Goal: Book appointment/travel/reservation

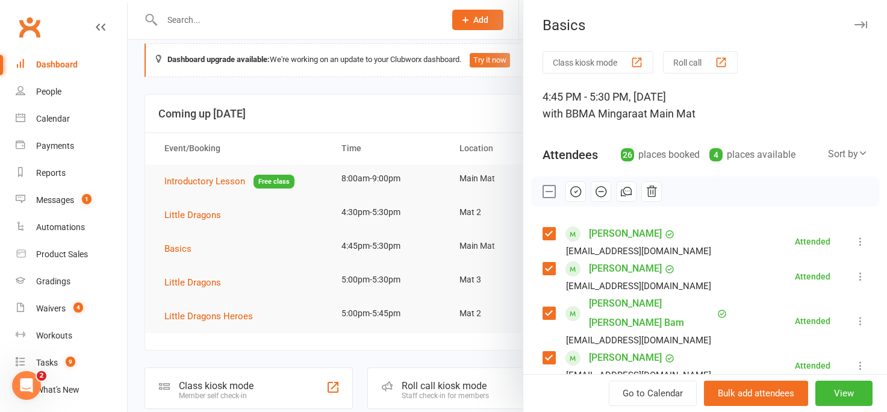
scroll to position [90, 0]
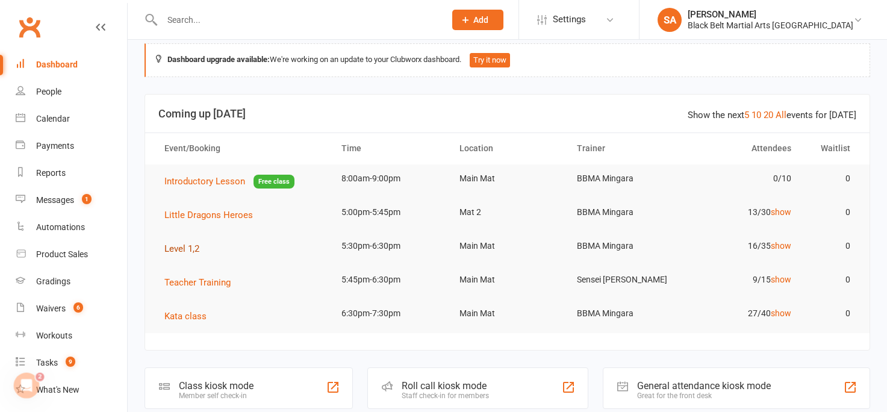
click at [187, 251] on span "Level 1,2" at bounding box center [181, 248] width 35 height 11
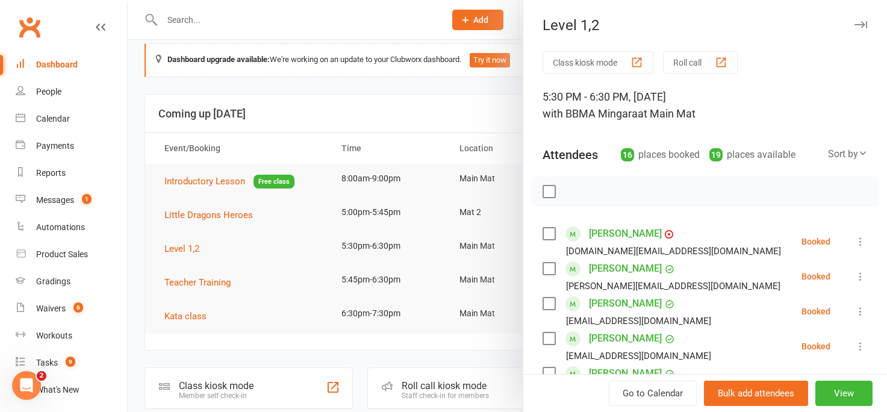
click at [547, 230] on label at bounding box center [549, 234] width 12 height 12
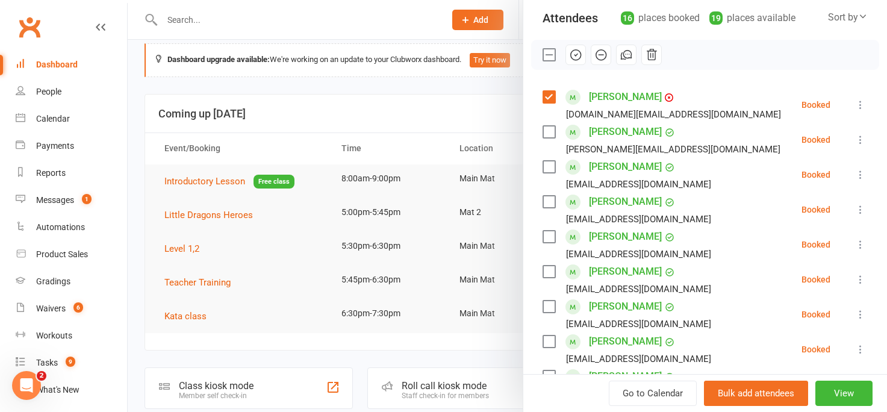
scroll to position [150, 0]
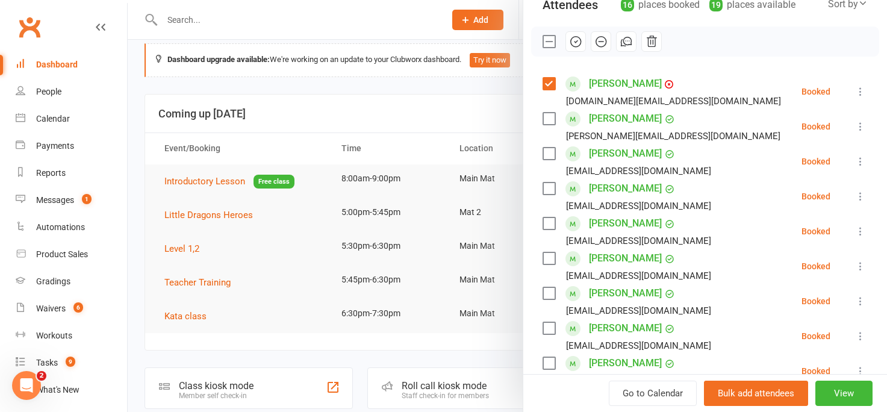
click at [546, 260] on label at bounding box center [549, 258] width 12 height 12
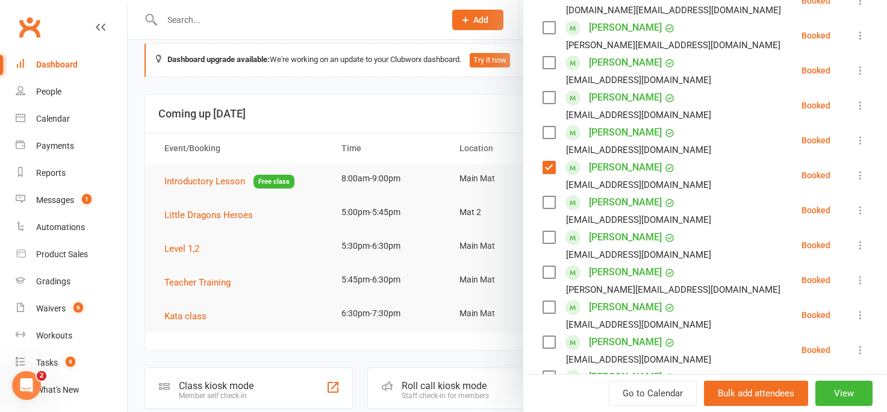
scroll to position [259, 0]
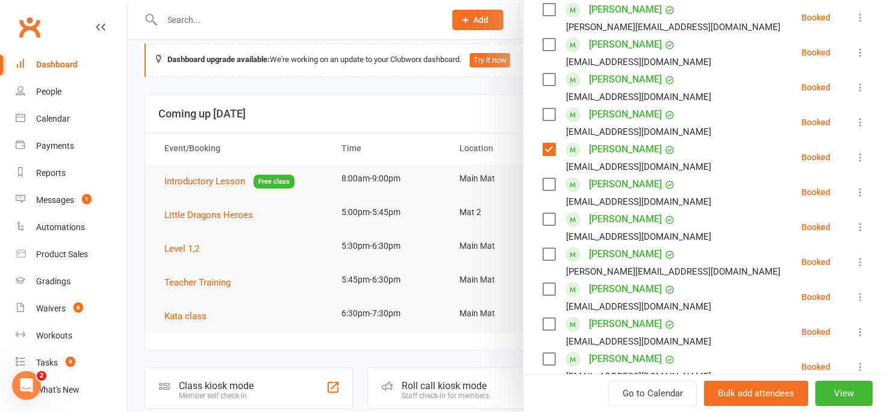
click at [548, 186] on label at bounding box center [549, 184] width 12 height 12
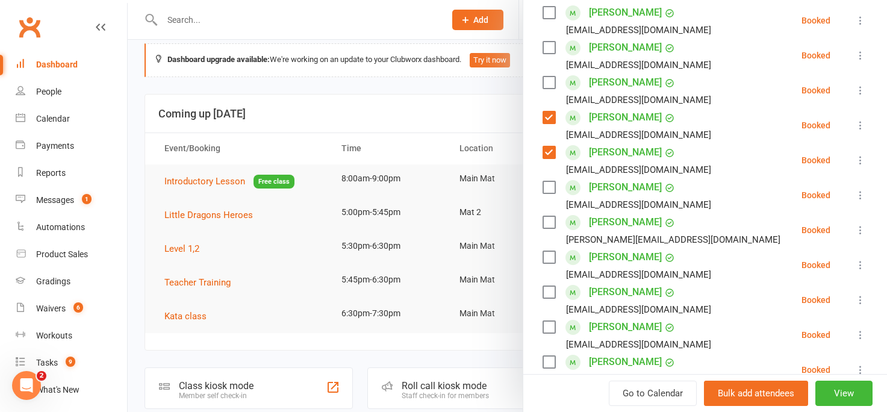
scroll to position [293, 0]
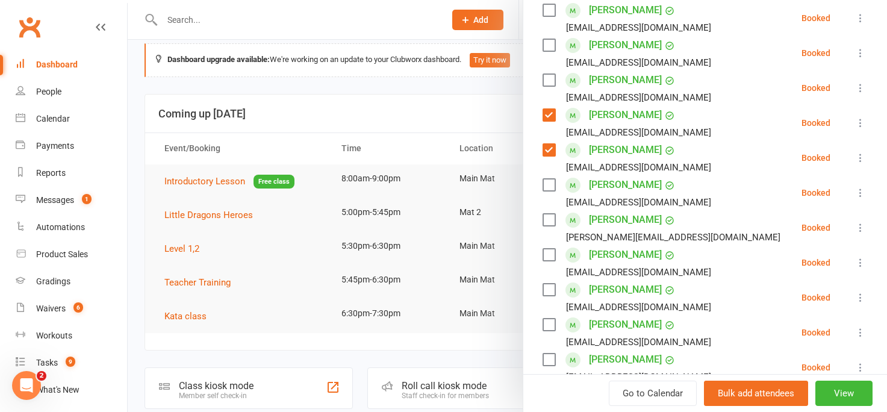
click at [548, 292] on label at bounding box center [549, 290] width 12 height 12
click at [547, 328] on label at bounding box center [549, 325] width 12 height 12
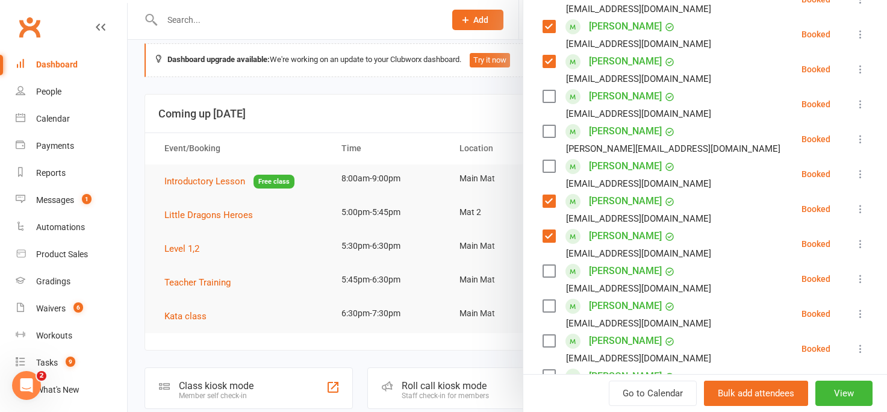
scroll to position [399, 0]
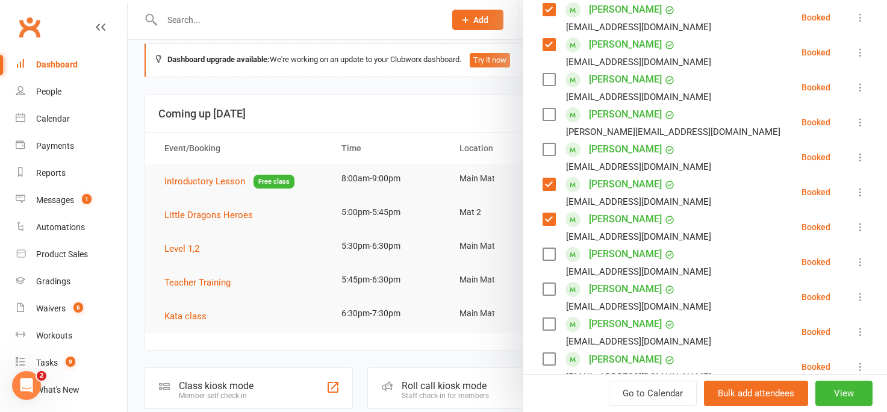
click at [549, 256] on label at bounding box center [549, 254] width 12 height 12
click at [549, 287] on label at bounding box center [549, 289] width 12 height 12
click at [549, 325] on label at bounding box center [549, 324] width 12 height 12
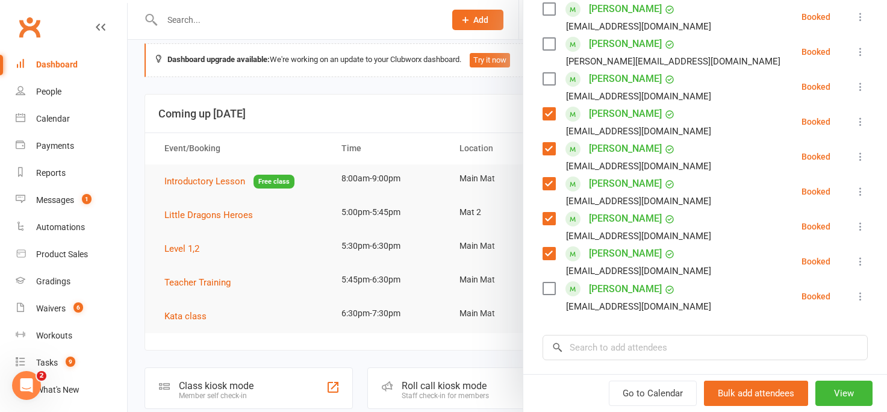
scroll to position [476, 0]
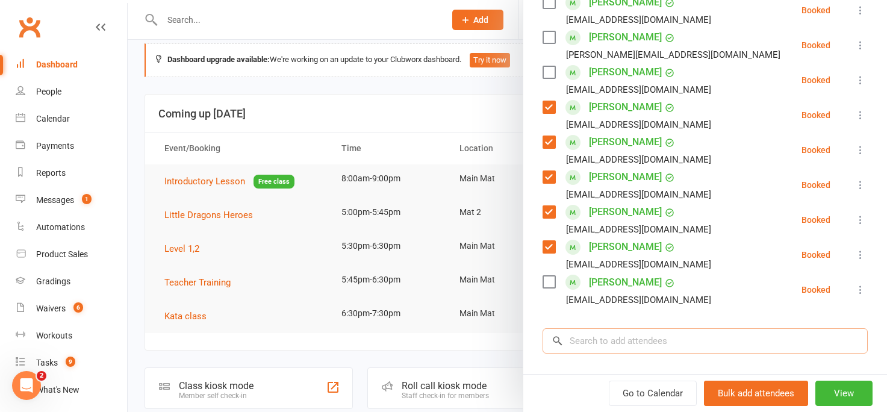
click at [575, 334] on input "search" at bounding box center [705, 340] width 325 height 25
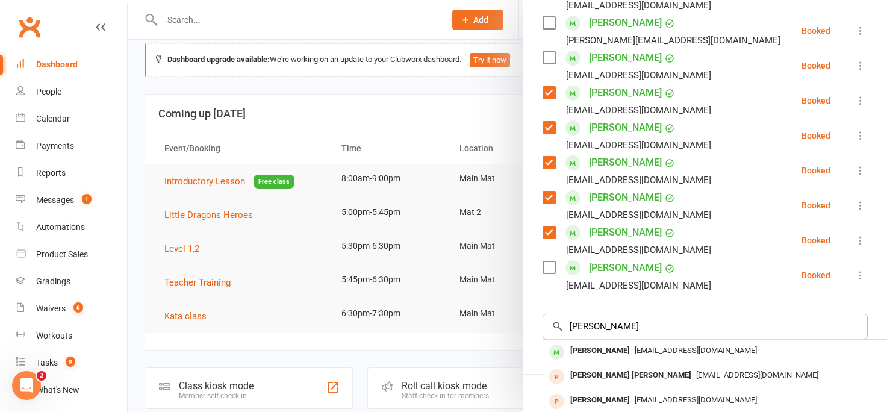
scroll to position [510, 0]
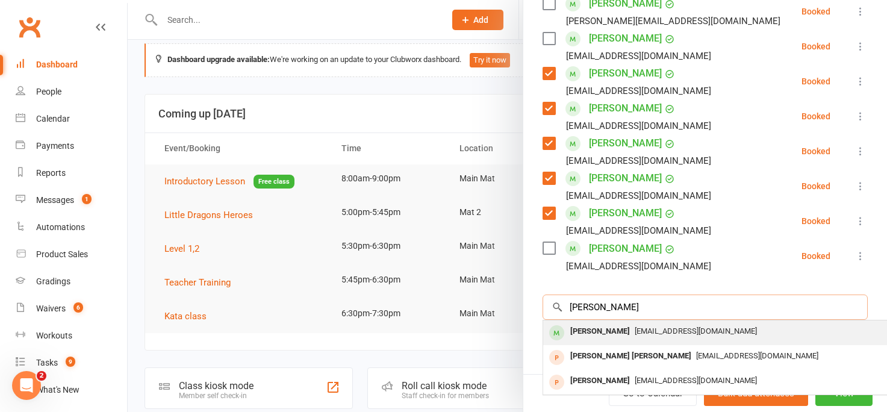
type input "wolfe"
click at [592, 323] on div "Wolfe Freeman" at bounding box center [600, 331] width 69 height 17
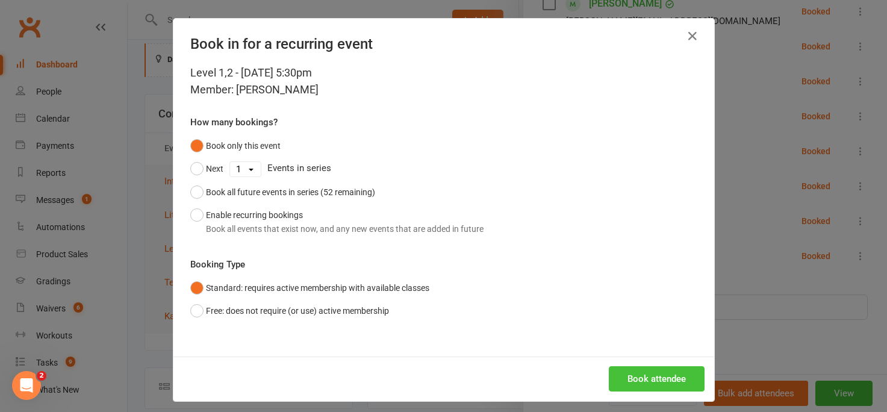
click at [628, 381] on button "Book attendee" at bounding box center [657, 378] width 96 height 25
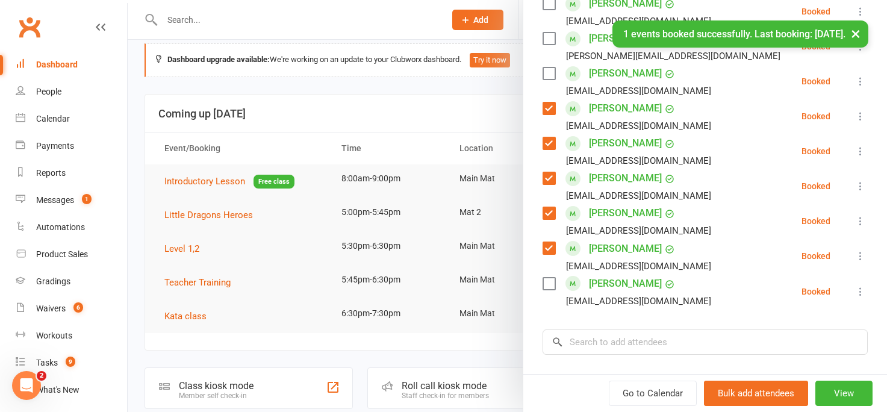
scroll to position [545, 0]
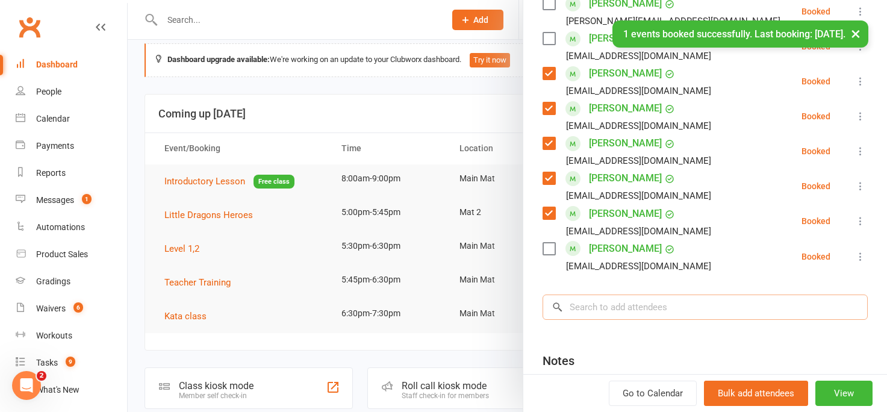
click at [584, 304] on input "search" at bounding box center [705, 307] width 325 height 25
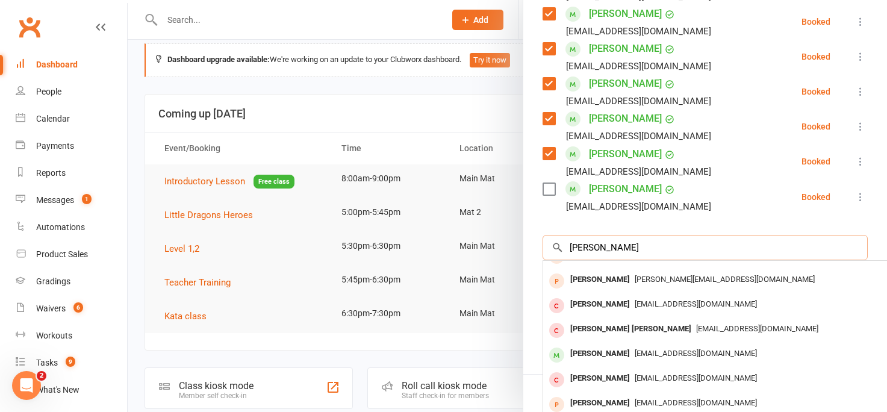
scroll to position [615, 0]
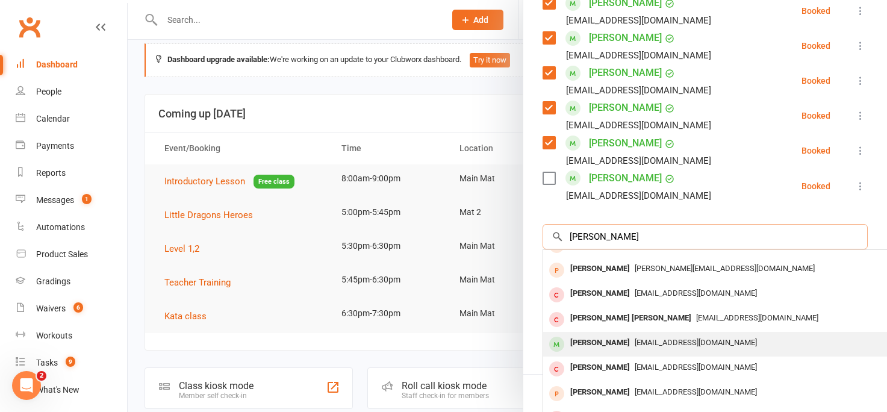
type input "youlton"
click at [592, 338] on div "Charlotte Youlten" at bounding box center [600, 342] width 69 height 17
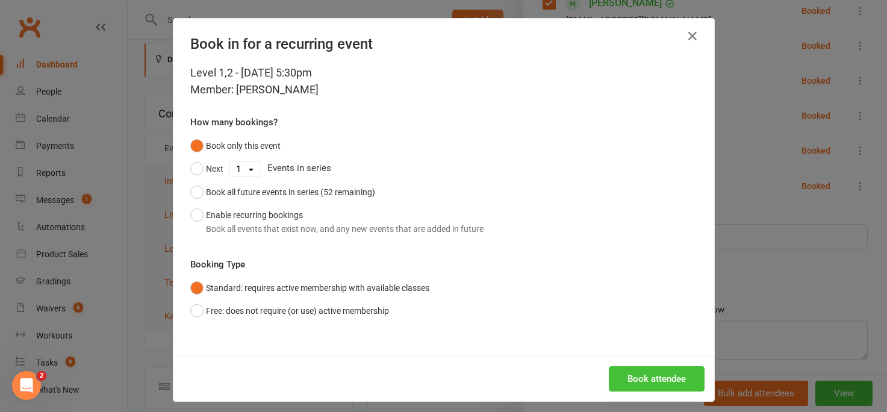
click at [627, 383] on button "Book attendee" at bounding box center [657, 378] width 96 height 25
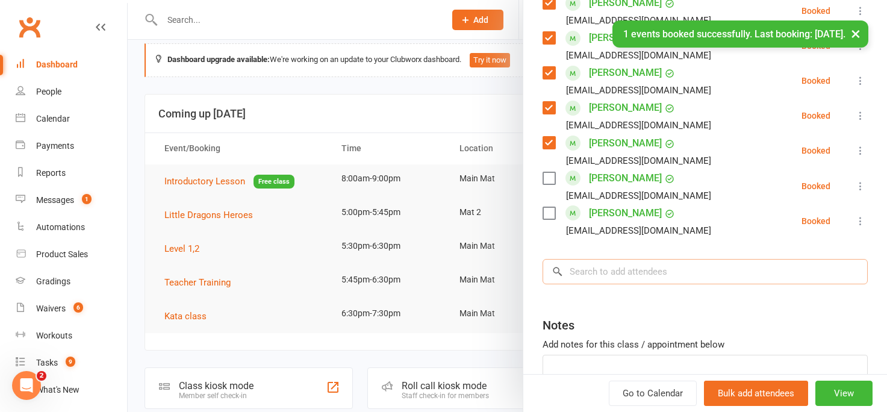
click at [586, 273] on input "search" at bounding box center [705, 271] width 325 height 25
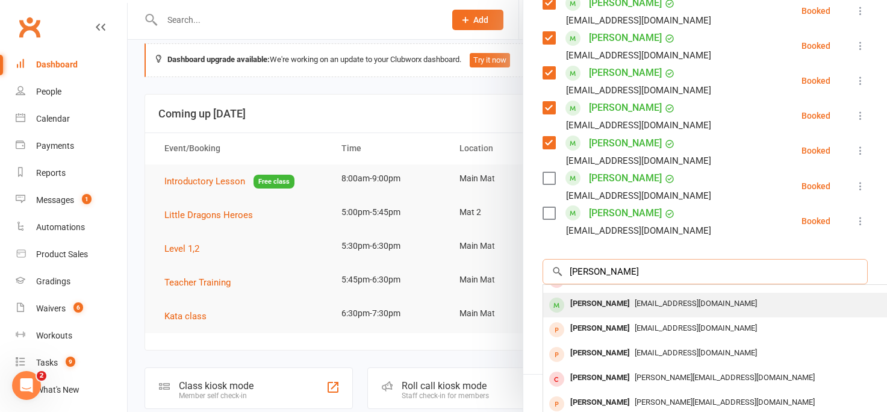
scroll to position [695, 0]
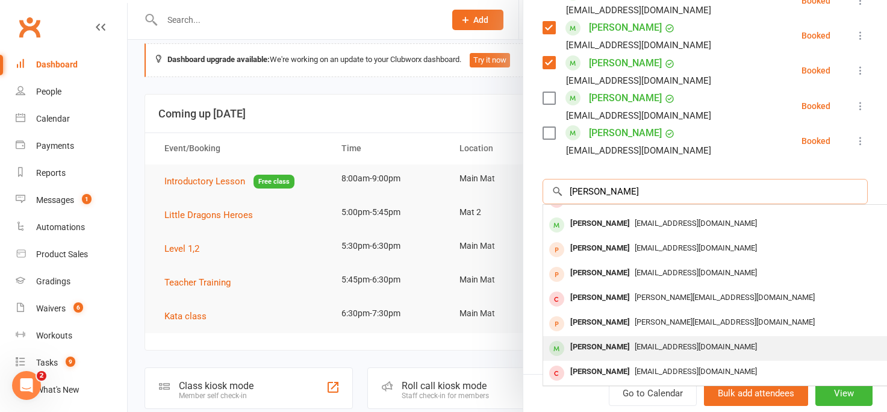
type input "b jones"
click at [585, 350] on div "Billie Jones" at bounding box center [600, 347] width 69 height 17
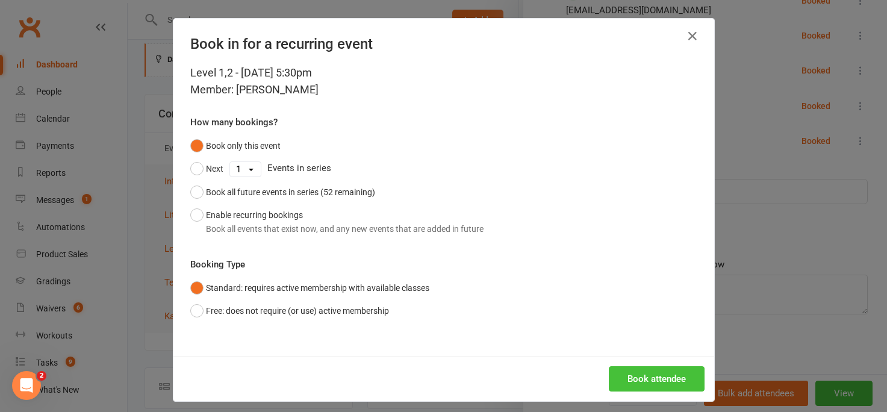
click at [620, 380] on button "Book attendee" at bounding box center [657, 378] width 96 height 25
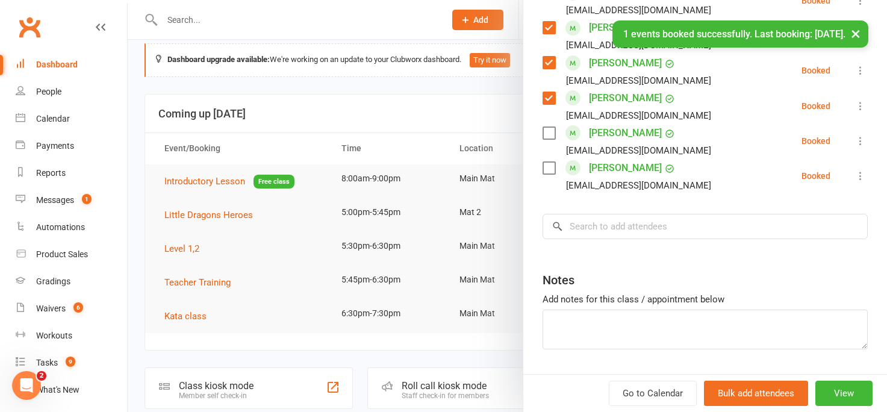
scroll to position [730, 0]
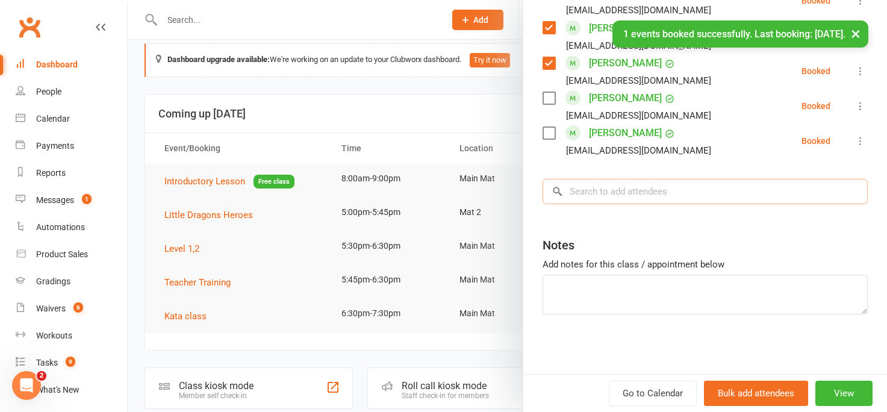
click at [577, 193] on input "search" at bounding box center [705, 191] width 325 height 25
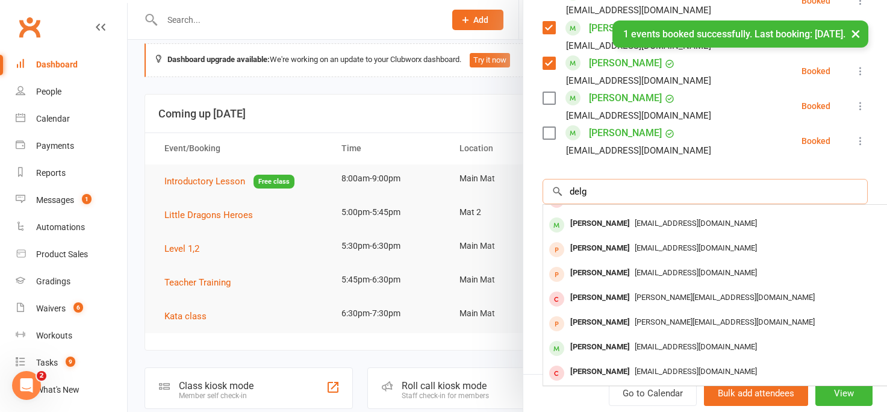
scroll to position [0, 0]
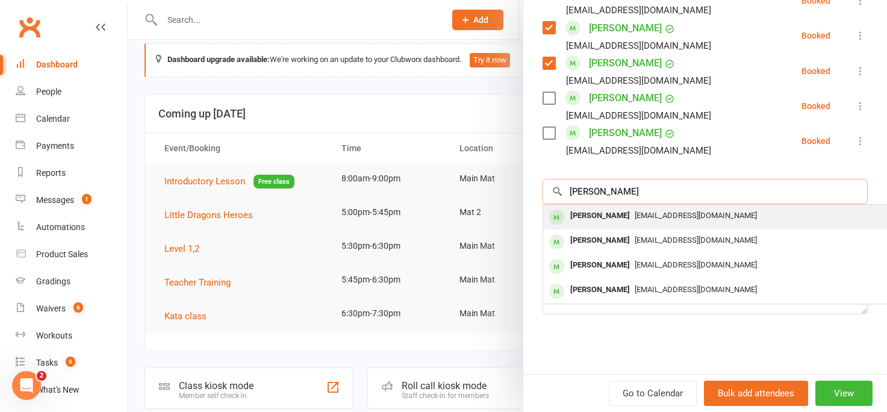
type input "delgatto"
click at [587, 219] on div "Alfonso Delgado" at bounding box center [600, 215] width 69 height 17
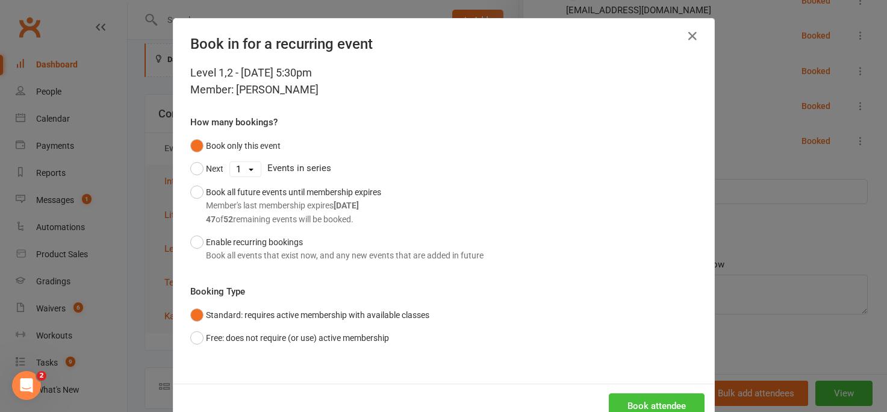
click at [629, 401] on button "Book attendee" at bounding box center [657, 405] width 96 height 25
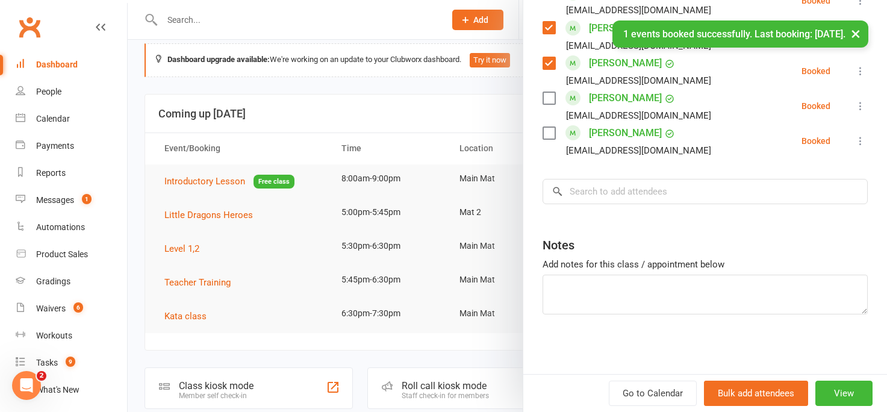
scroll to position [765, 0]
click at [584, 195] on input "search" at bounding box center [705, 191] width 325 height 25
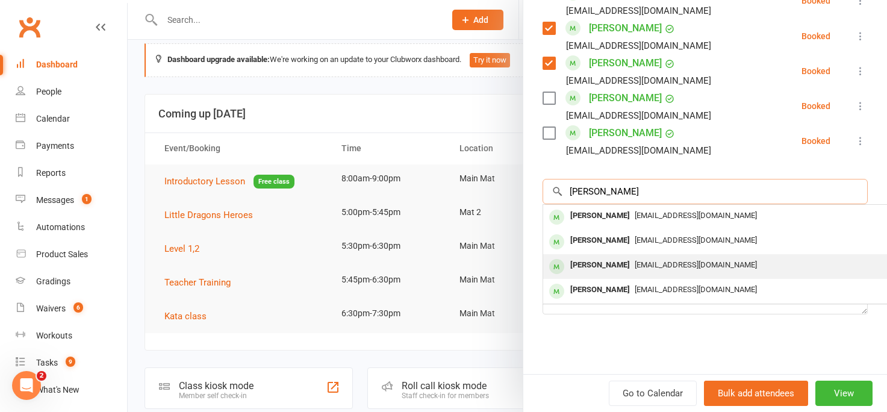
type input "delgatto"
click at [580, 264] on div "Isabella Delgado" at bounding box center [600, 265] width 69 height 17
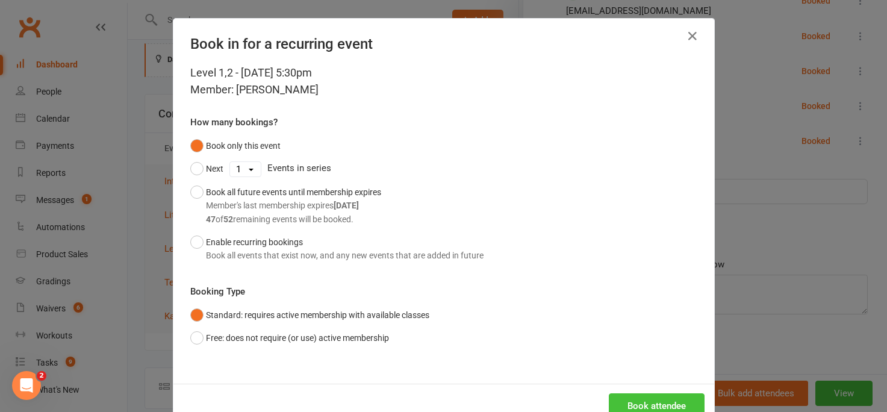
click at [617, 402] on button "Book attendee" at bounding box center [657, 405] width 96 height 25
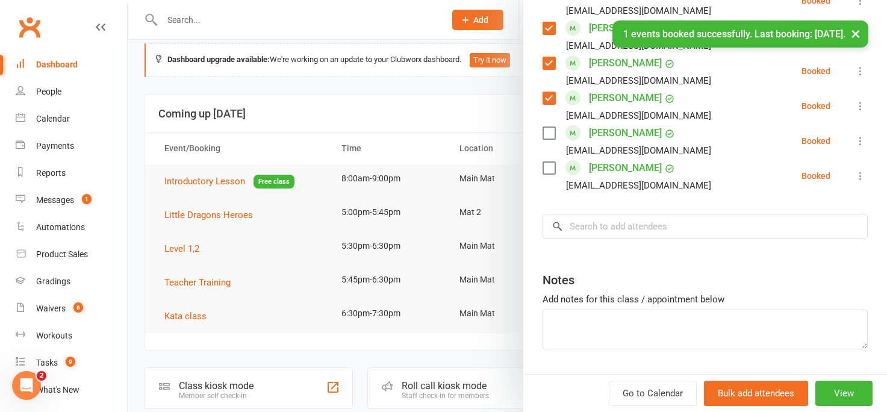
scroll to position [800, 0]
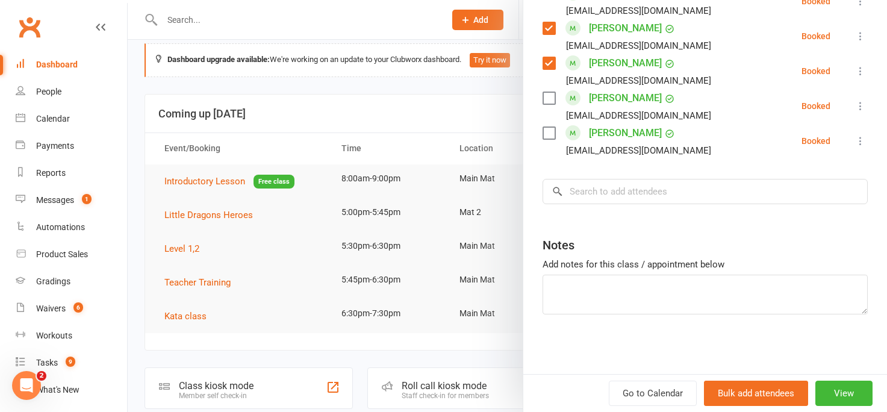
click at [546, 100] on label at bounding box center [549, 98] width 12 height 12
click at [544, 137] on label at bounding box center [549, 133] width 12 height 12
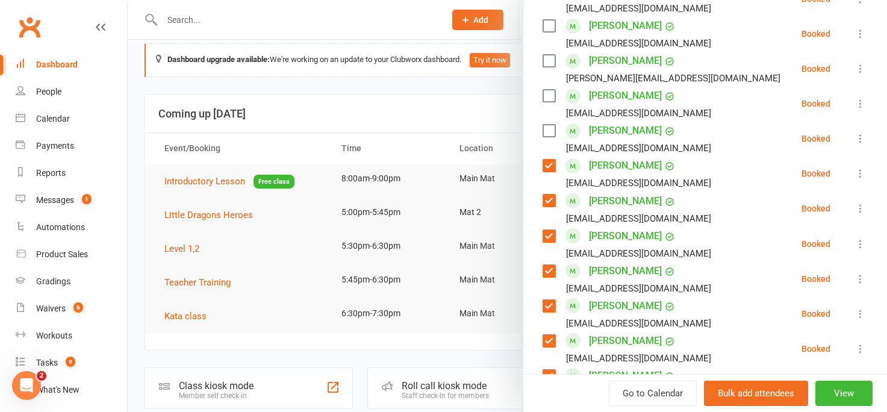
scroll to position [549, 0]
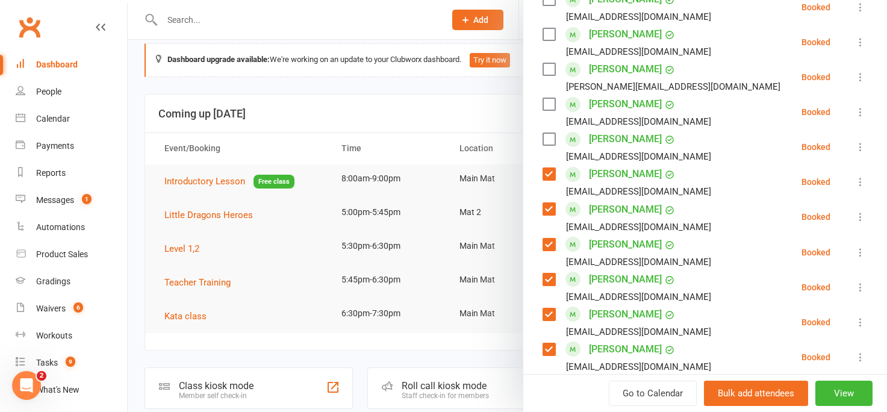
click at [551, 137] on label at bounding box center [549, 139] width 12 height 12
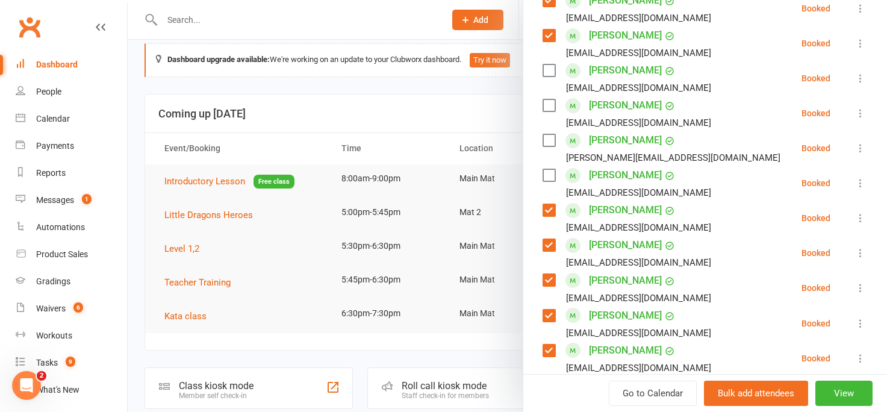
scroll to position [476, 0]
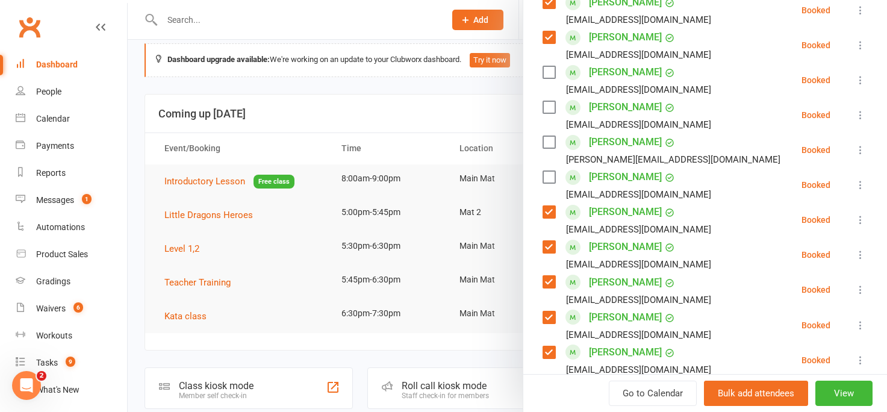
click at [549, 107] on label at bounding box center [549, 107] width 12 height 12
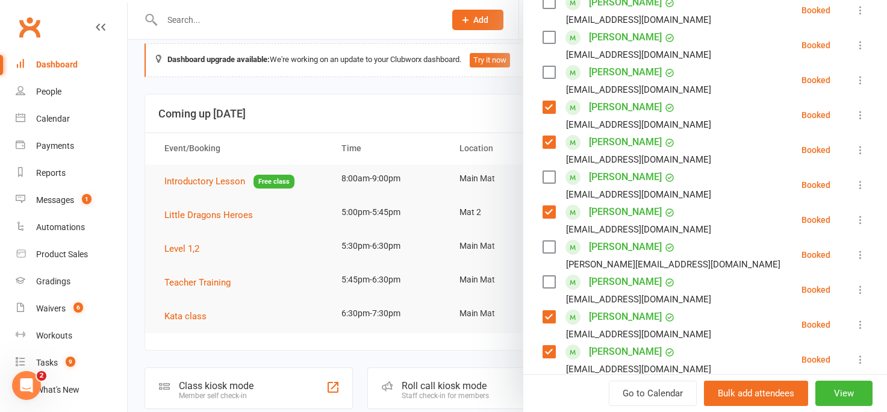
scroll to position [363, 0]
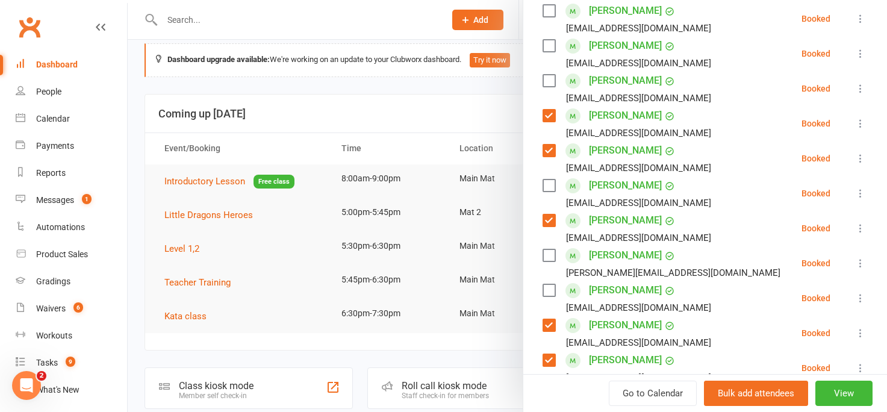
click at [551, 49] on label at bounding box center [549, 46] width 12 height 12
click at [548, 13] on label at bounding box center [549, 11] width 12 height 12
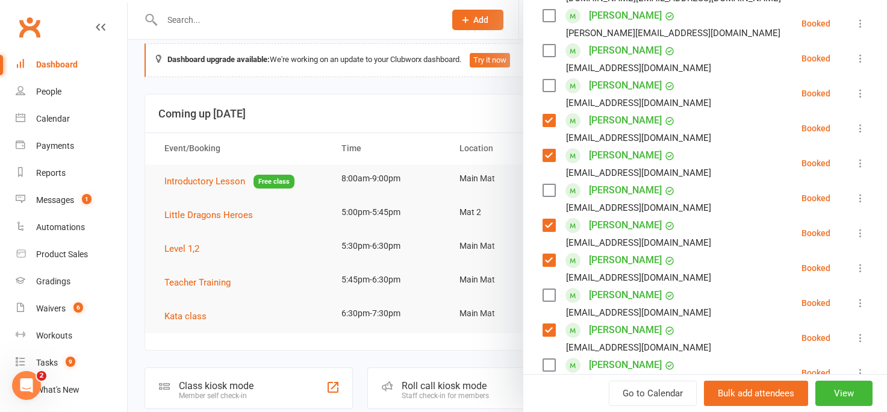
scroll to position [245, 0]
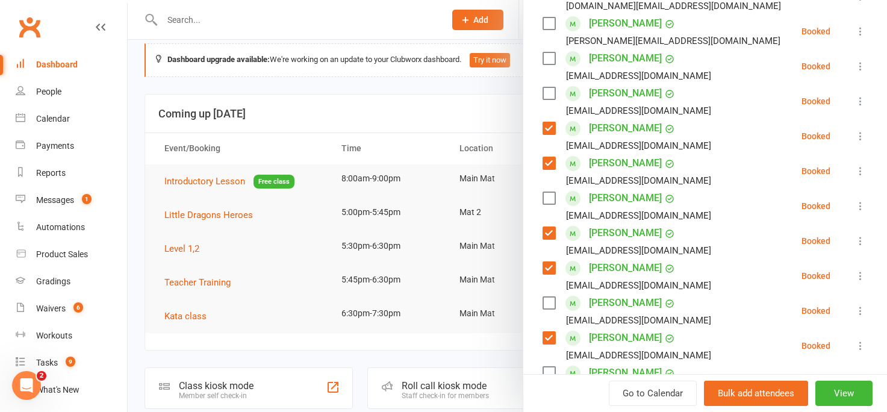
click at [546, 92] on label at bounding box center [549, 93] width 12 height 12
click at [547, 59] on label at bounding box center [549, 58] width 12 height 12
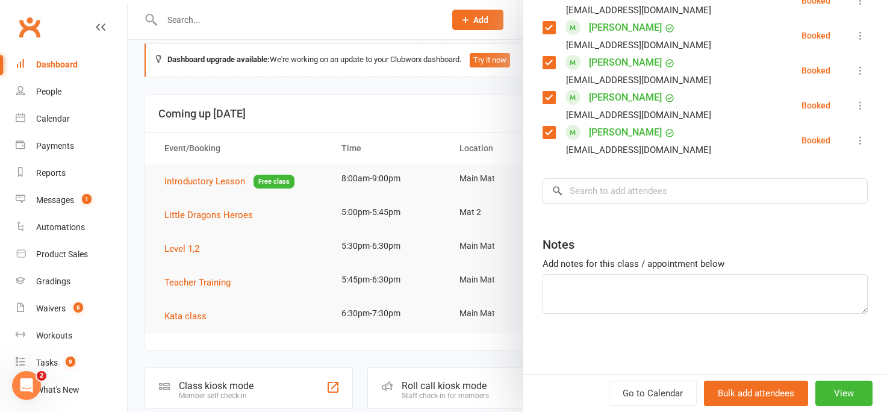
scroll to position [22, 0]
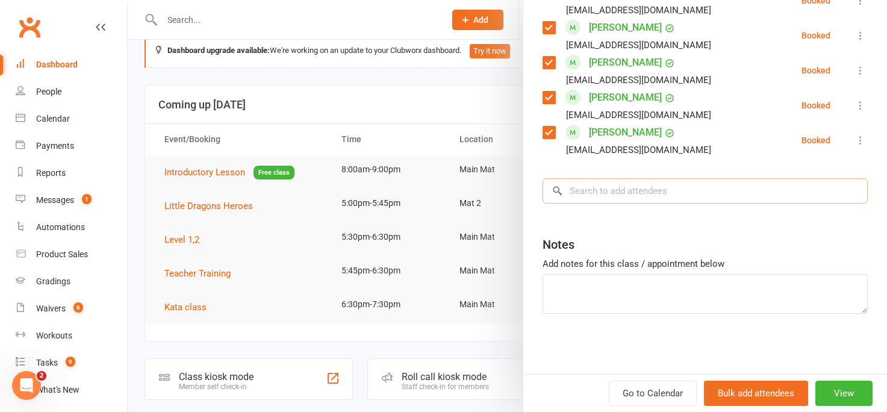
click at [592, 191] on input "search" at bounding box center [705, 190] width 325 height 25
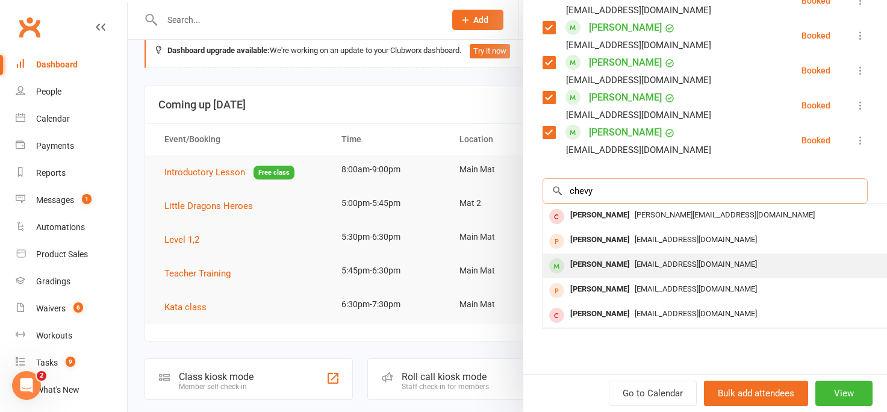
type input "chevy"
click at [601, 265] on div "Chevy McCurdy" at bounding box center [600, 264] width 69 height 17
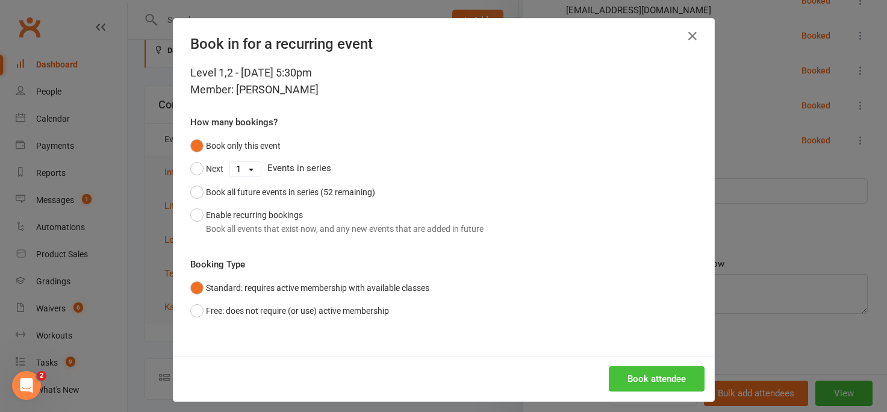
click at [620, 375] on button "Book attendee" at bounding box center [657, 378] width 96 height 25
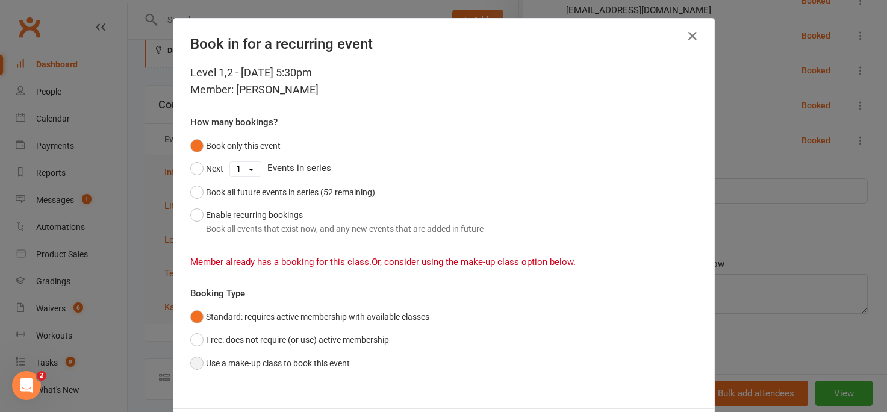
click at [198, 365] on button "Use a make-up class to book this event" at bounding box center [270, 363] width 160 height 23
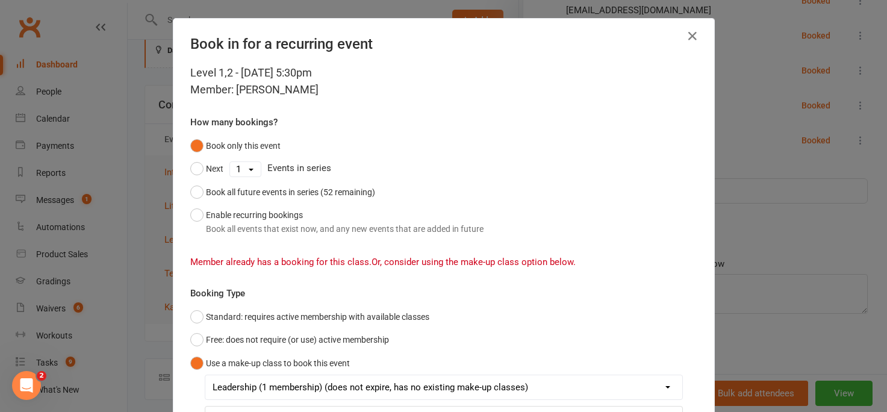
scroll to position [131, 0]
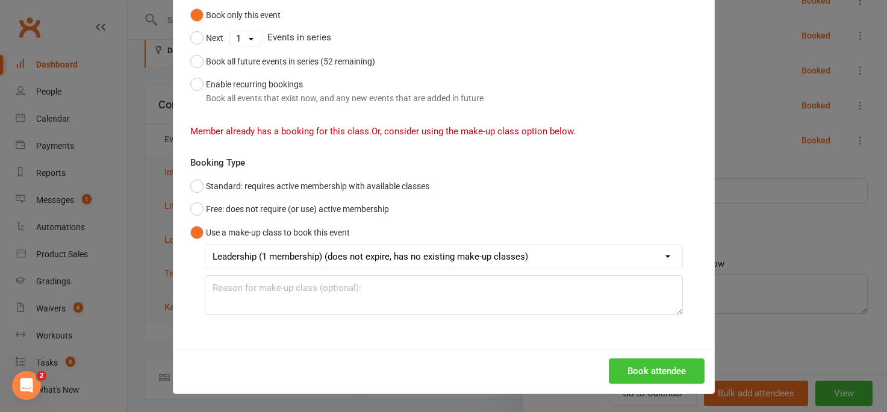
click at [623, 366] on button "Book attendee" at bounding box center [657, 370] width 96 height 25
click at [740, 134] on div "Book in for a recurring event Level 1,2 - Aug 14, 2025 5:30pm Member: Chevy McC…" at bounding box center [443, 206] width 887 height 412
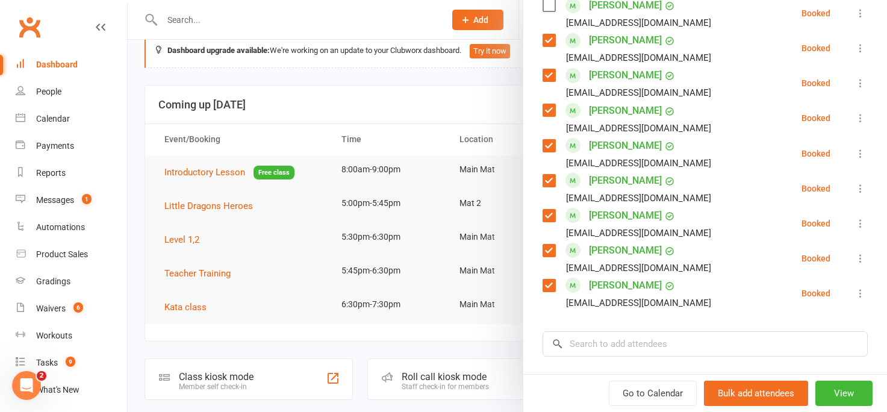
scroll to position [608, 0]
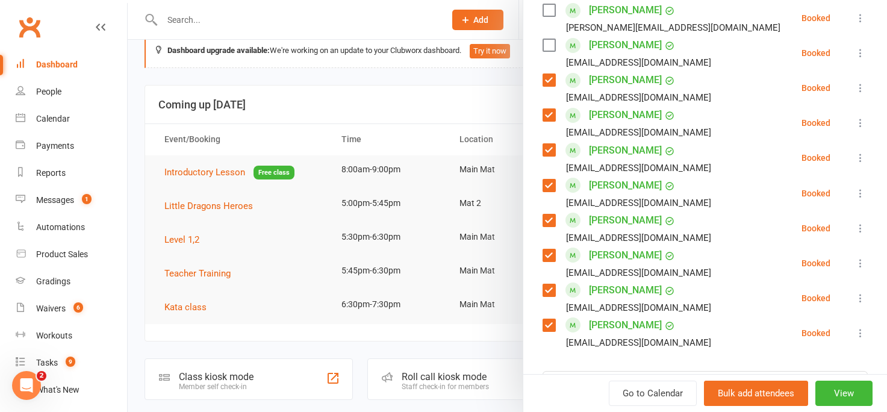
click at [546, 6] on label at bounding box center [549, 10] width 12 height 12
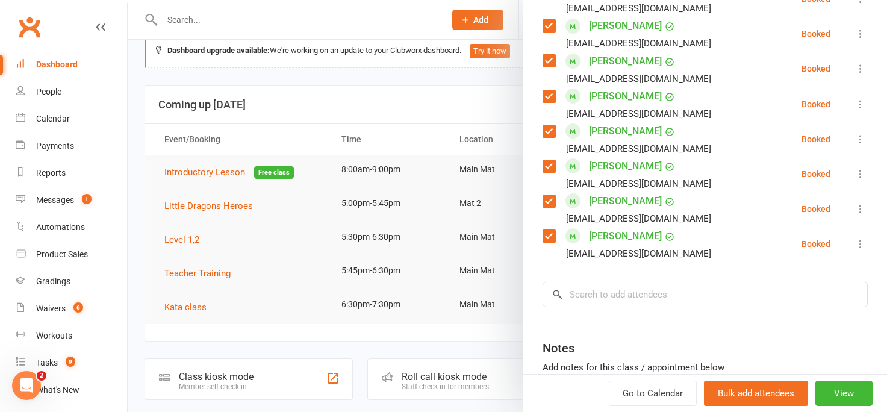
scroll to position [699, 0]
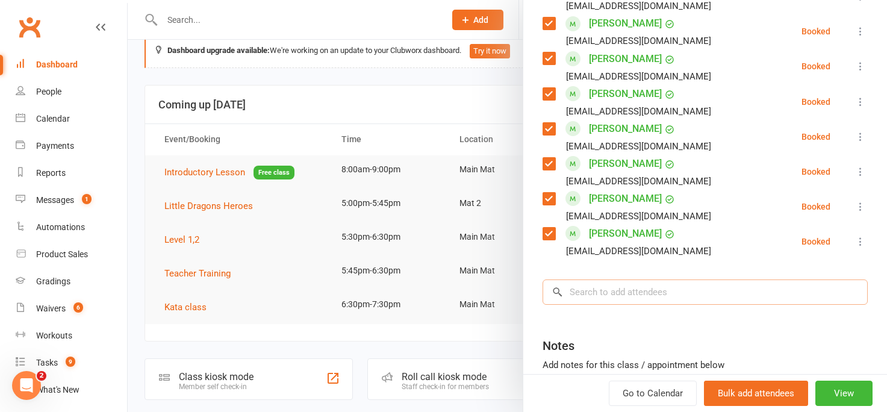
click at [585, 293] on input "search" at bounding box center [705, 292] width 325 height 25
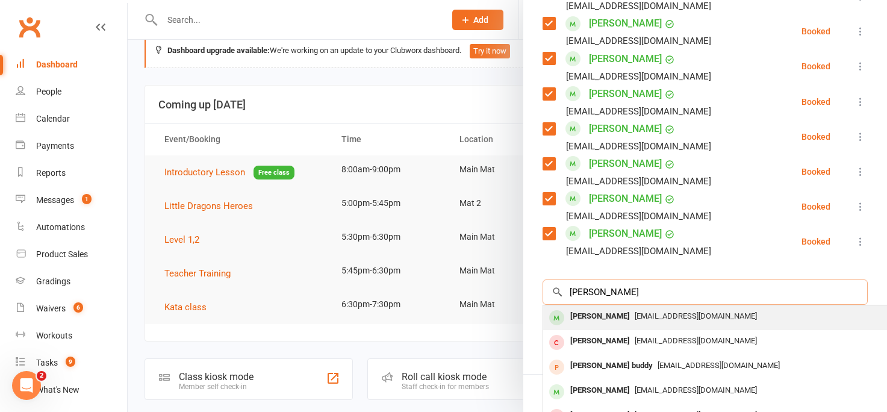
type input "troy jac"
click at [601, 317] on div "Troy Jackson" at bounding box center [600, 316] width 69 height 17
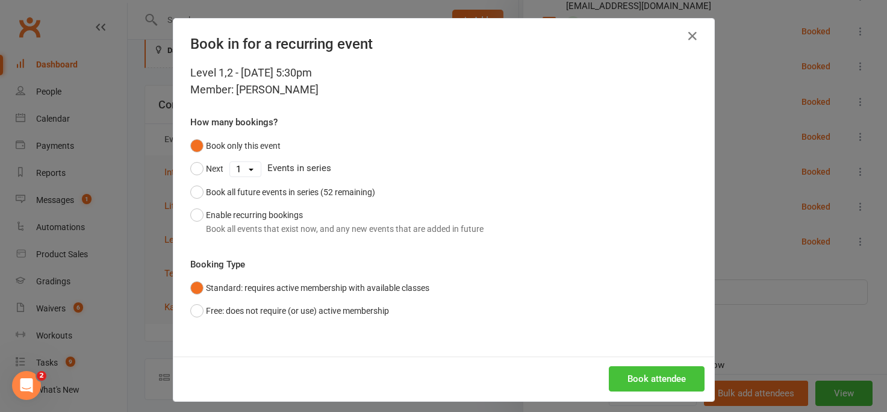
click at [617, 378] on button "Book attendee" at bounding box center [657, 378] width 96 height 25
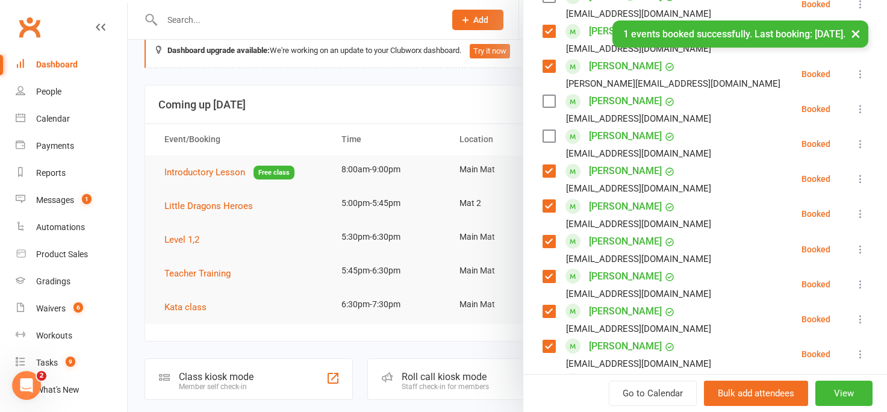
scroll to position [551, 0]
click at [548, 137] on label at bounding box center [549, 137] width 12 height 12
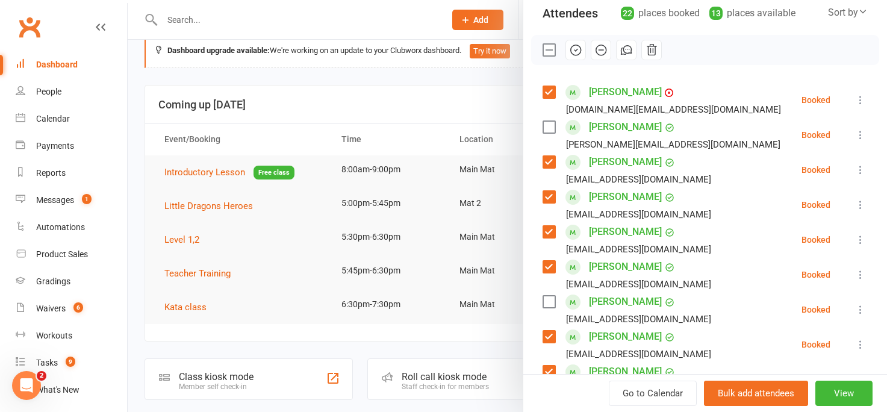
scroll to position [139, 0]
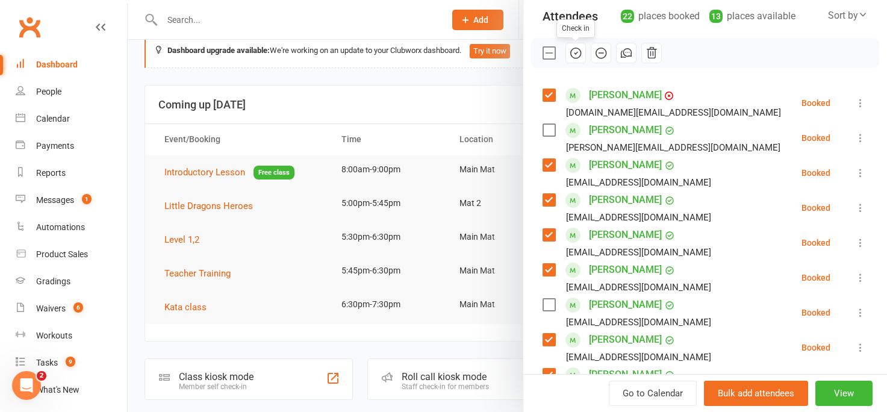
click at [575, 55] on icon "button" at bounding box center [575, 52] width 13 height 13
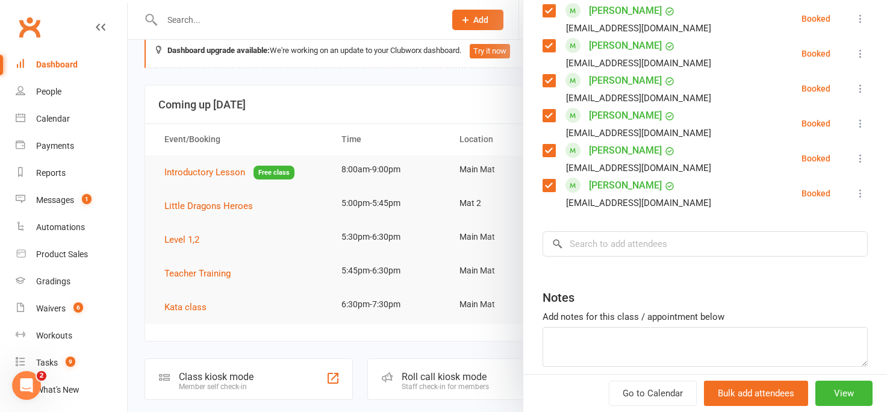
scroll to position [802, 0]
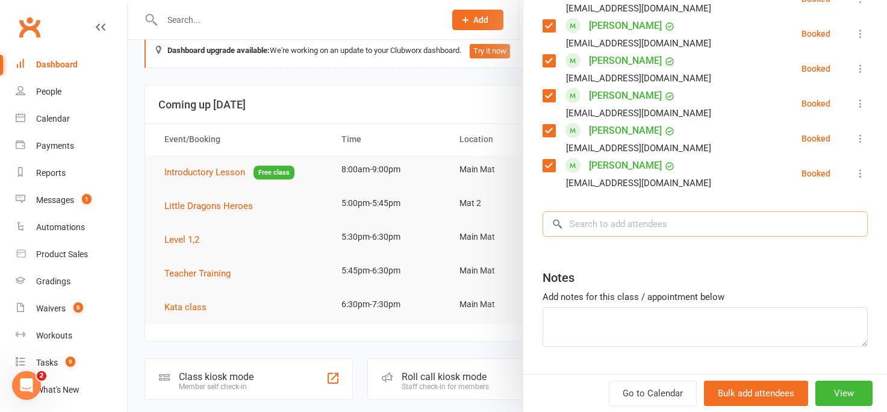
click at [605, 219] on input "search" at bounding box center [705, 223] width 325 height 25
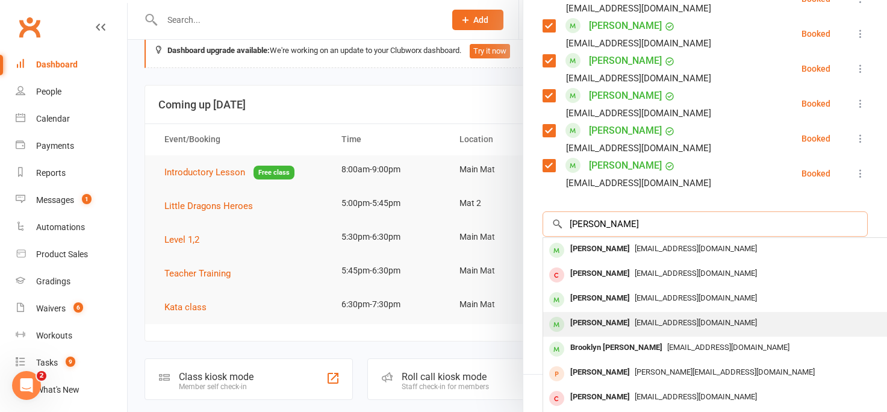
type input "ricketts"
click at [589, 323] on div "Lincoln Ricketts" at bounding box center [600, 322] width 69 height 17
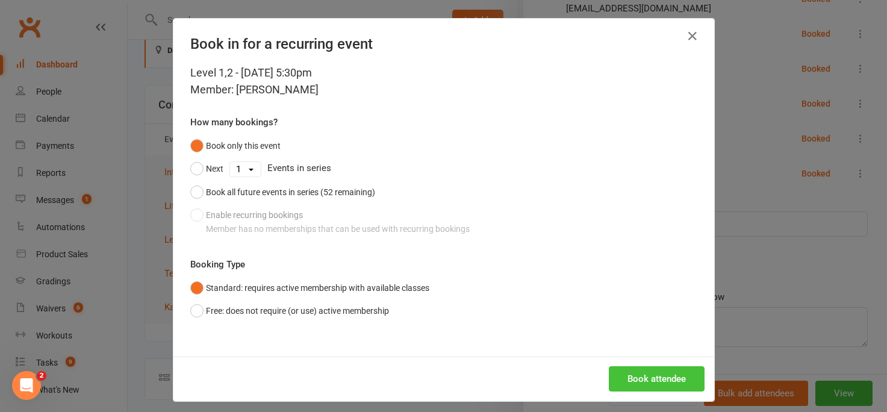
click at [645, 383] on button "Book attendee" at bounding box center [657, 378] width 96 height 25
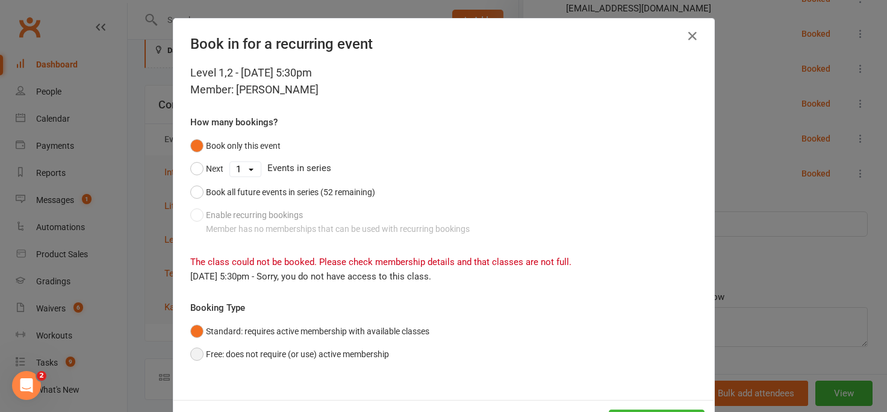
click at [192, 355] on button "Free: does not require (or use) active membership" at bounding box center [289, 354] width 199 height 23
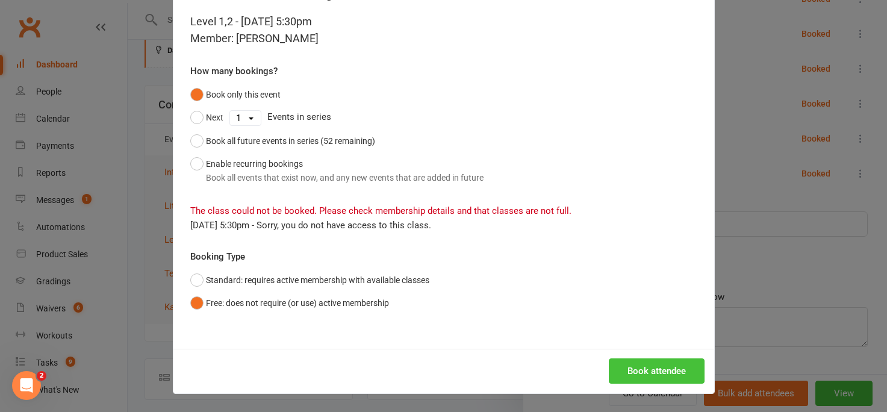
click at [658, 372] on button "Book attendee" at bounding box center [657, 370] width 96 height 25
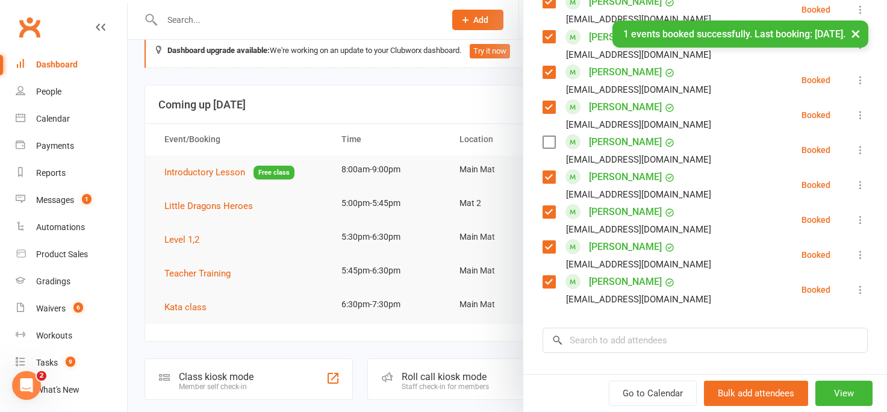
scroll to position [707, 0]
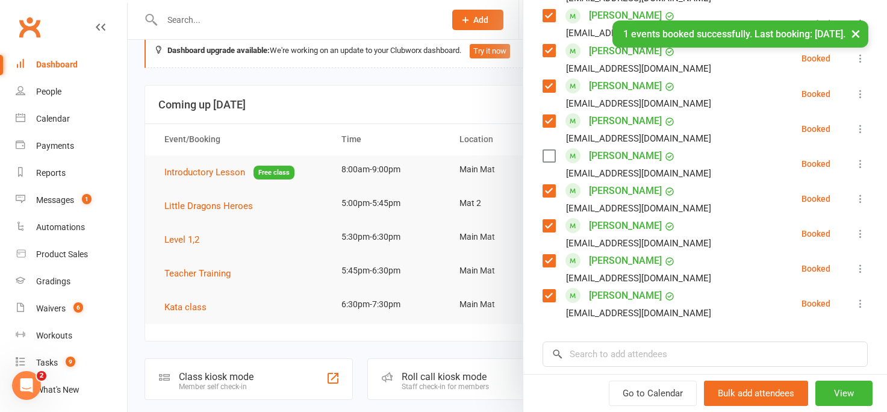
click at [549, 154] on label at bounding box center [549, 156] width 12 height 12
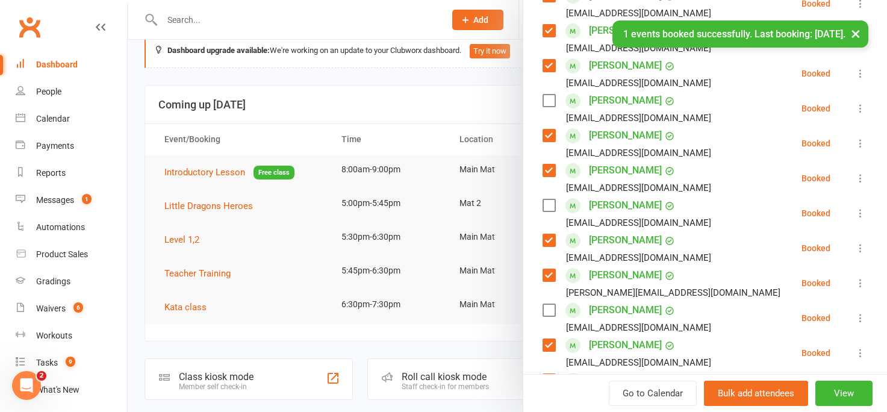
scroll to position [0, 0]
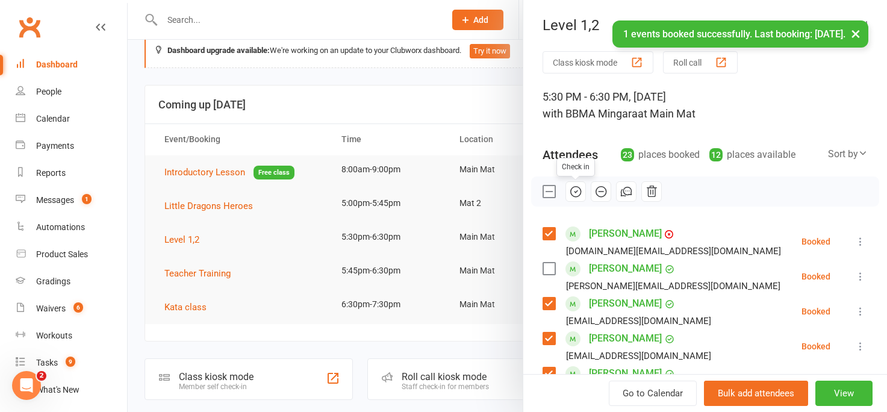
click at [575, 195] on icon "button" at bounding box center [575, 191] width 13 height 13
